Goal: Check status

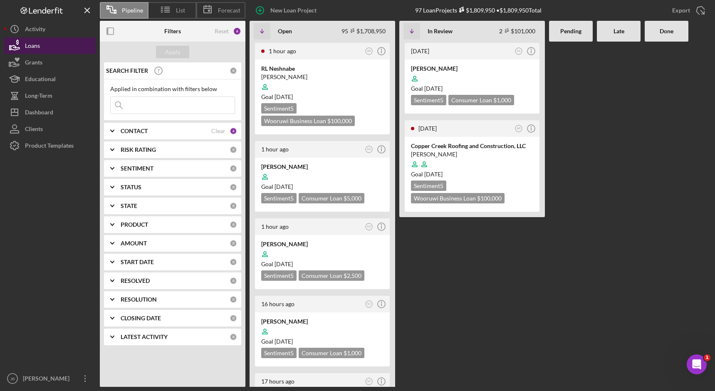
click at [61, 43] on button "Loans" at bounding box center [50, 45] width 92 height 17
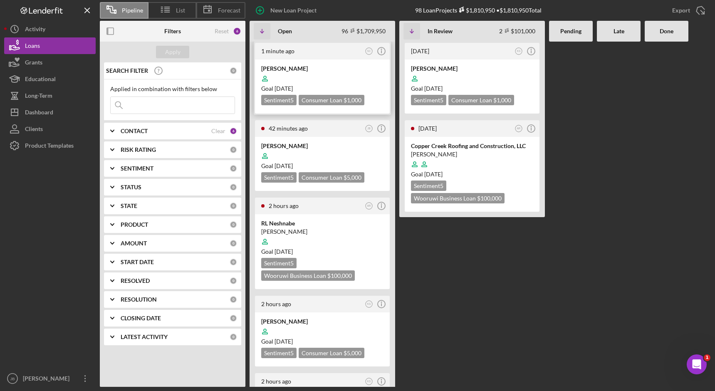
click at [290, 69] on div "[PERSON_NAME]" at bounding box center [322, 69] width 122 height 8
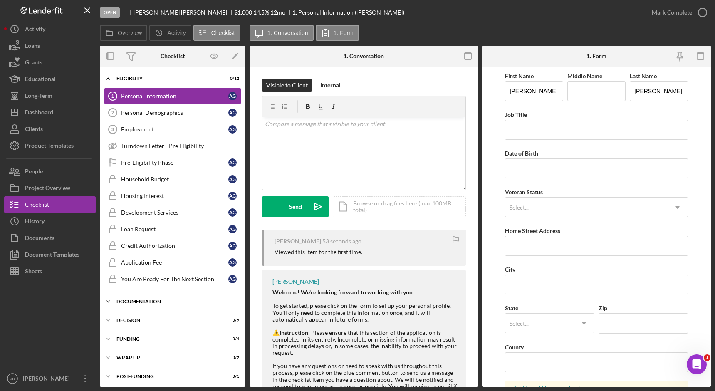
click at [189, 302] on div "Documentation" at bounding box center [176, 301] width 119 height 5
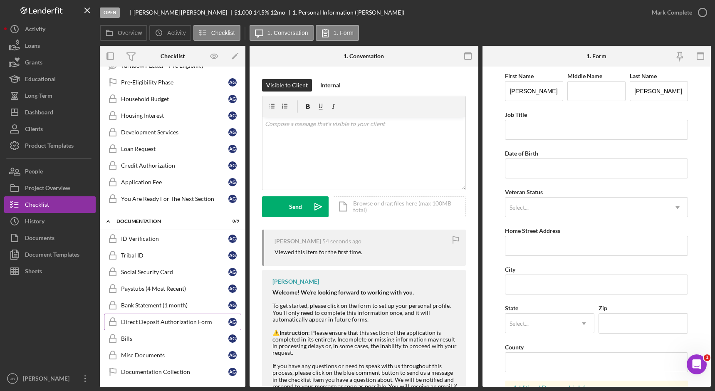
scroll to position [83, 0]
